Goal: Information Seeking & Learning: Learn about a topic

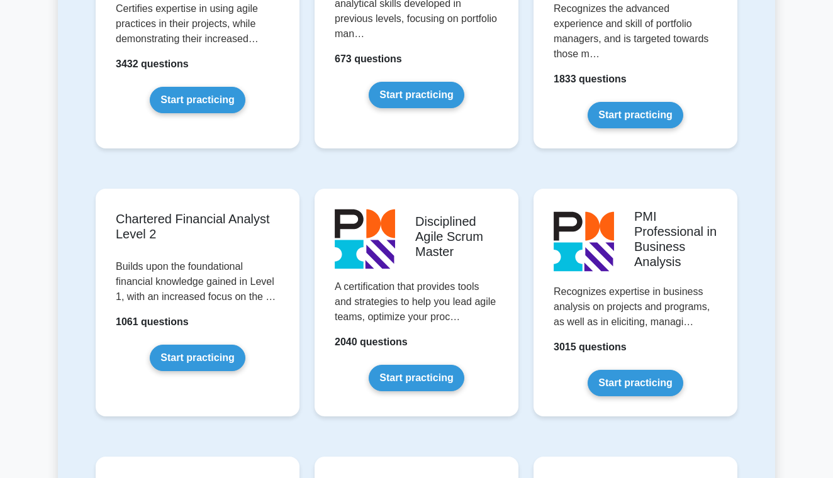
scroll to position [1330, 0]
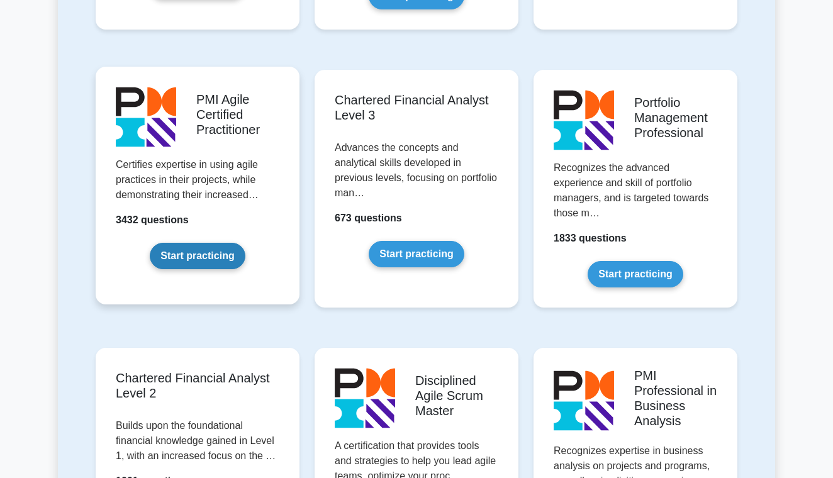
click at [199, 243] on link "Start practicing" at bounding box center [197, 256] width 95 height 26
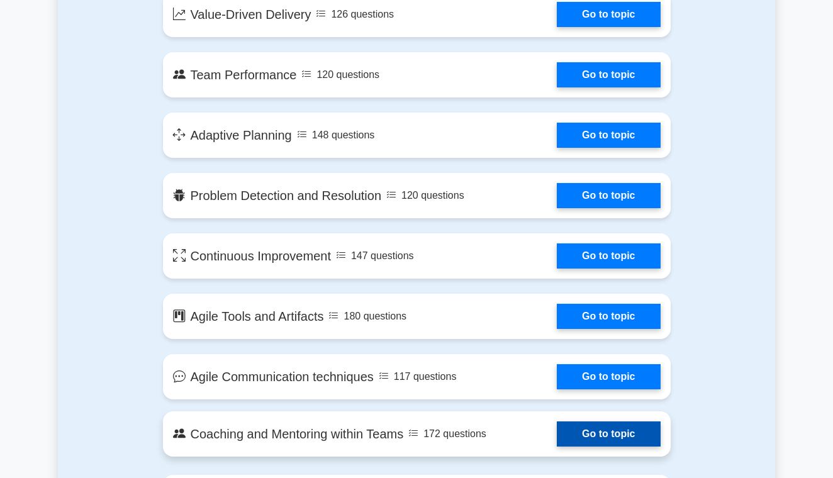
scroll to position [628, 0]
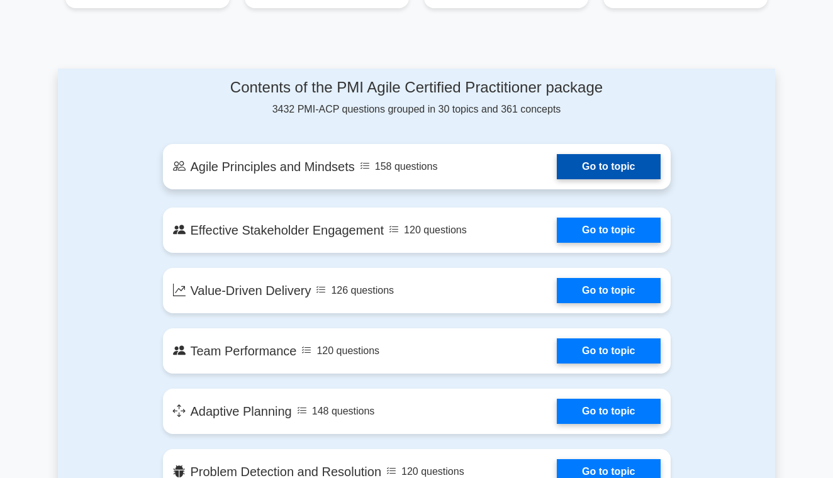
click at [585, 154] on link "Go to topic" at bounding box center [607, 166] width 103 height 25
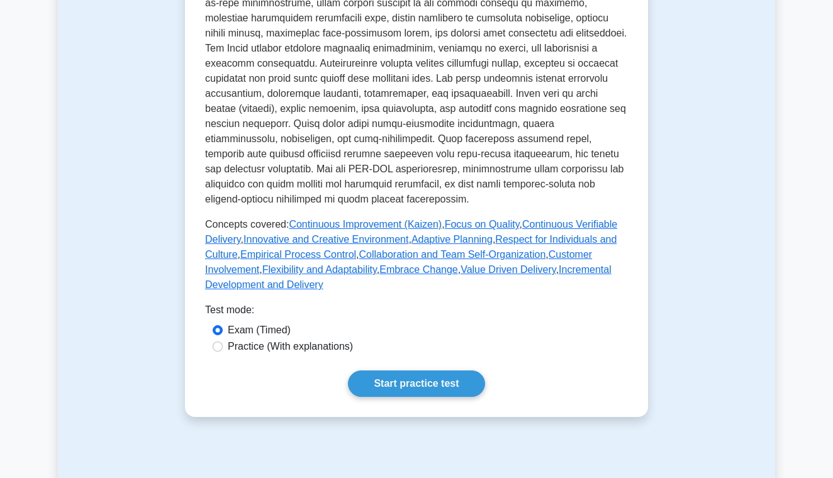
scroll to position [511, 0]
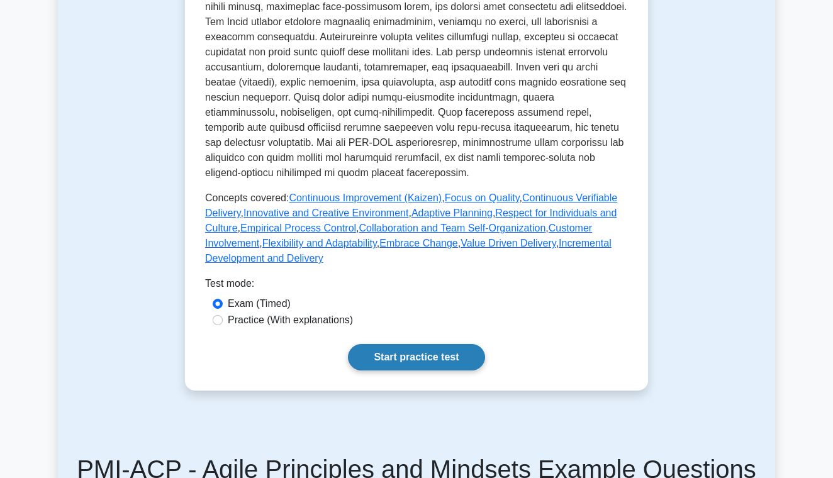
click at [405, 359] on link "Start practice test" at bounding box center [416, 357] width 136 height 26
click at [221, 322] on input "Practice (With explanations)" at bounding box center [218, 320] width 10 height 10
radio input "true"
click at [403, 354] on link "Start practice test" at bounding box center [416, 357] width 136 height 26
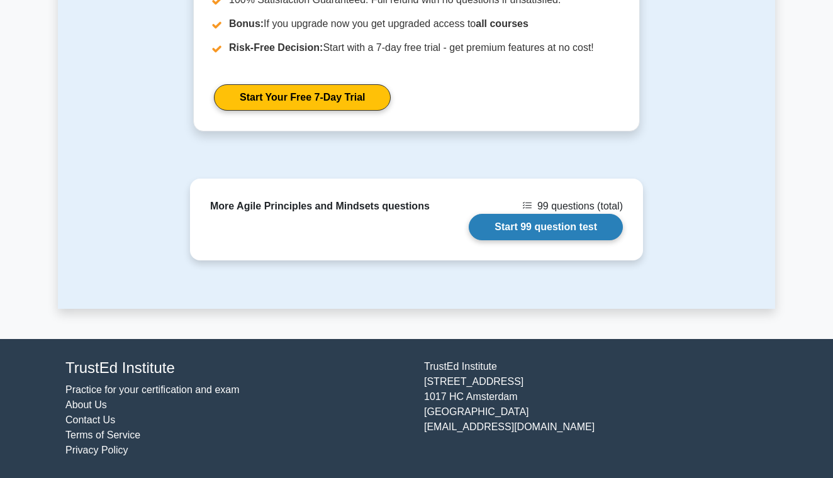
scroll to position [1754, 0]
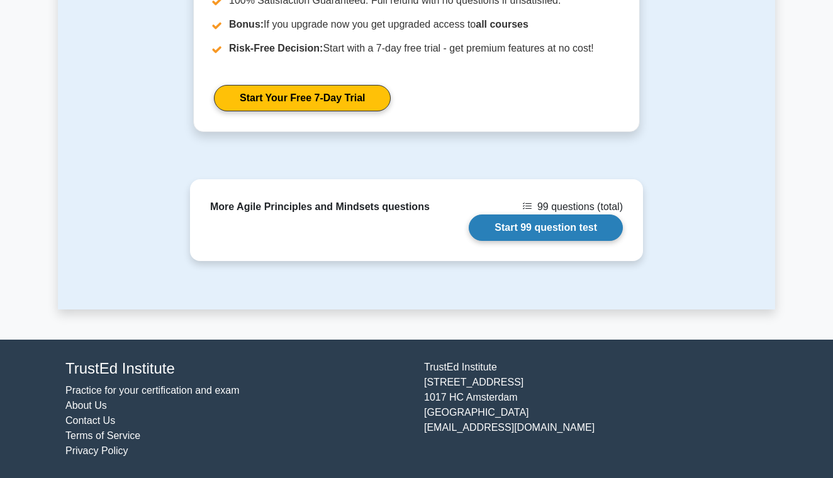
click at [518, 229] on link "Start 99 question test" at bounding box center [545, 227] width 154 height 26
